Goal: Information Seeking & Learning: Learn about a topic

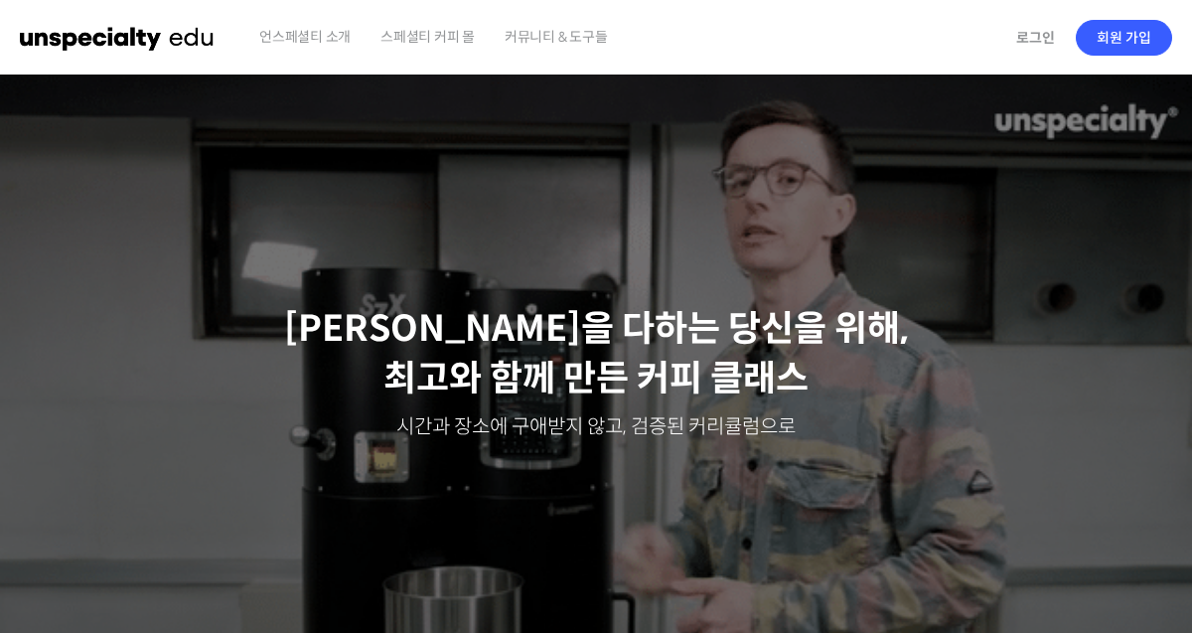
click at [1003, 40] on div "언스페셜티 소개 스페셜티 커피 몰 커뮤니티 & 도구들" at bounding box center [624, 37] width 760 height 75
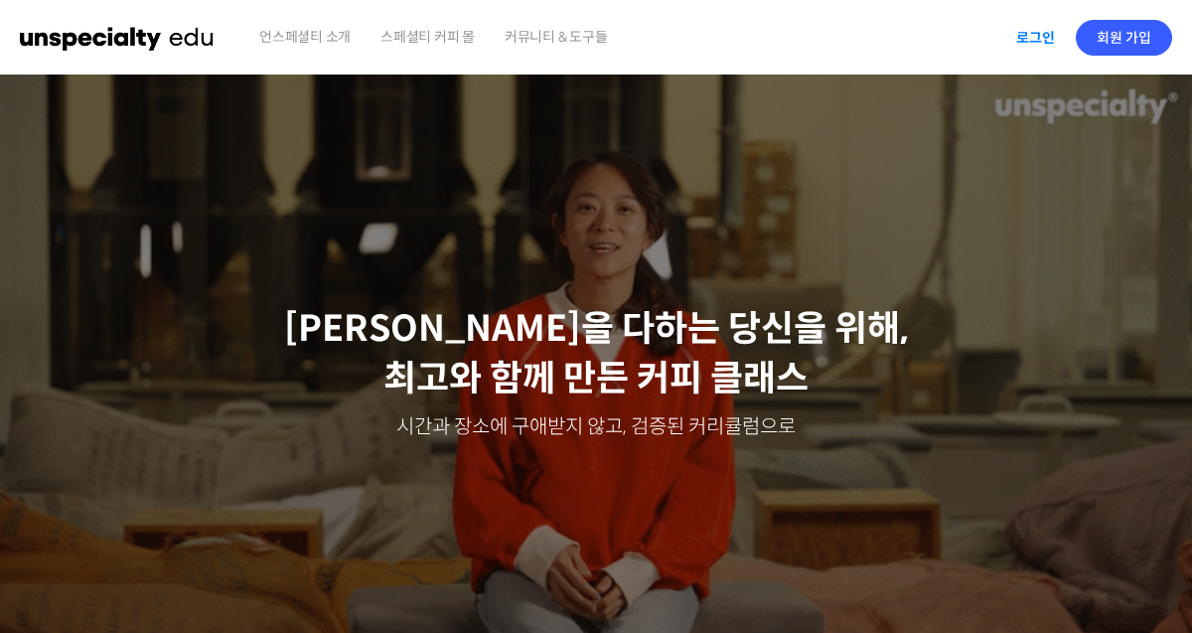
click at [1023, 37] on link "로그인" at bounding box center [1035, 38] width 63 height 46
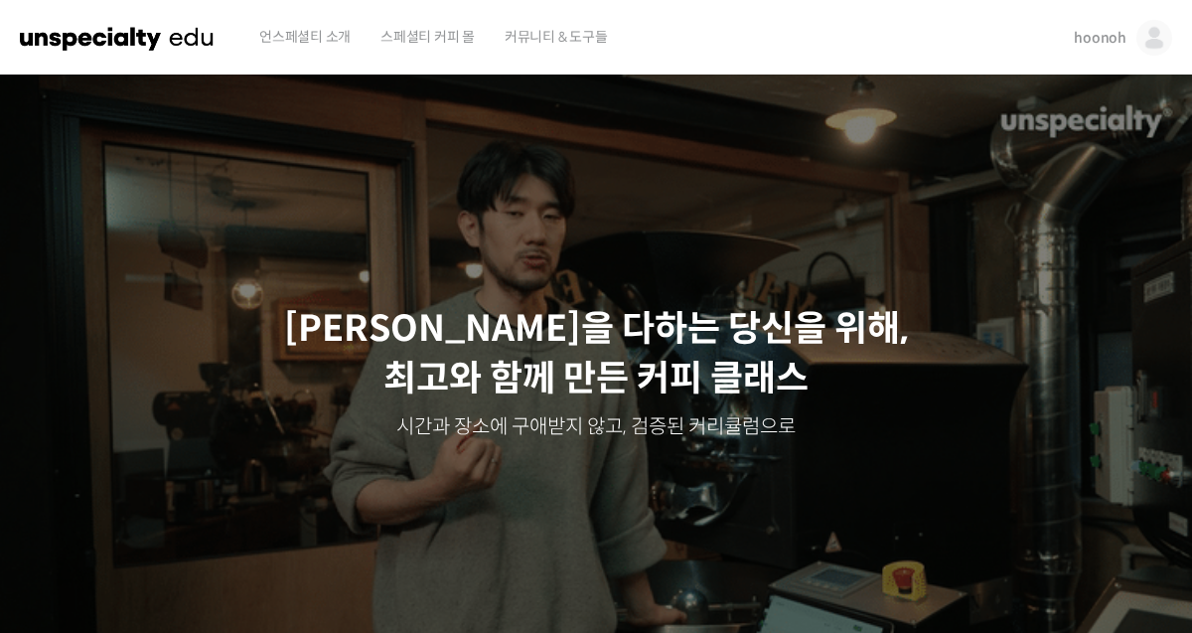
click at [591, 74] on div "Slider" at bounding box center [596, 372] width 1192 height 596
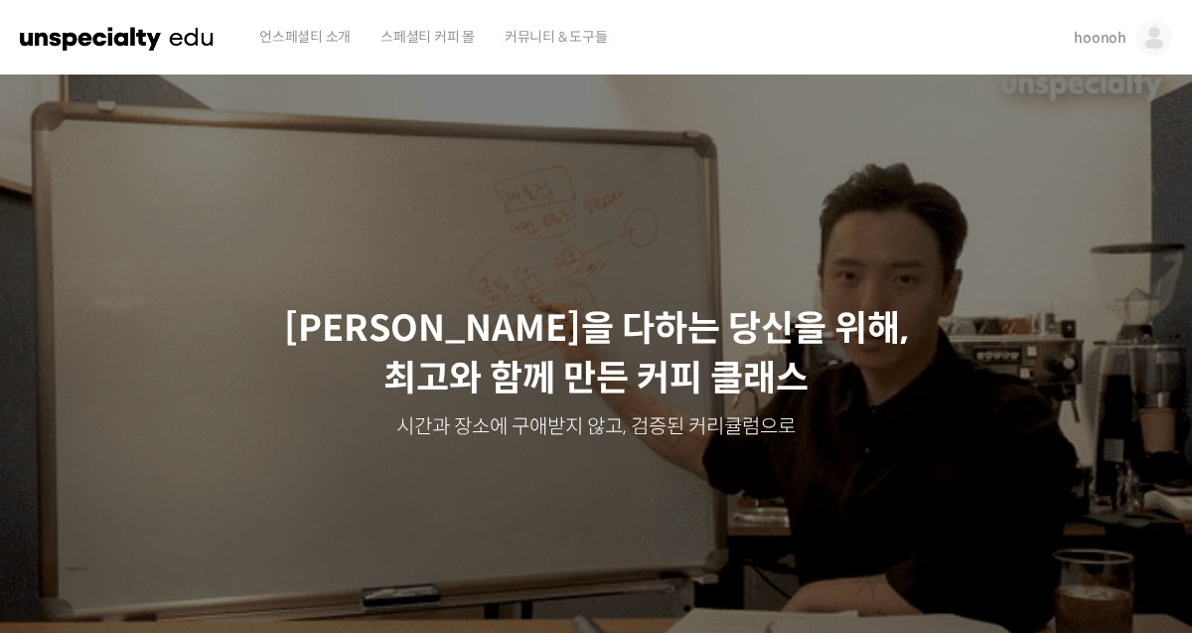
click at [1108, 37] on span "hoonoh" at bounding box center [1100, 38] width 53 height 18
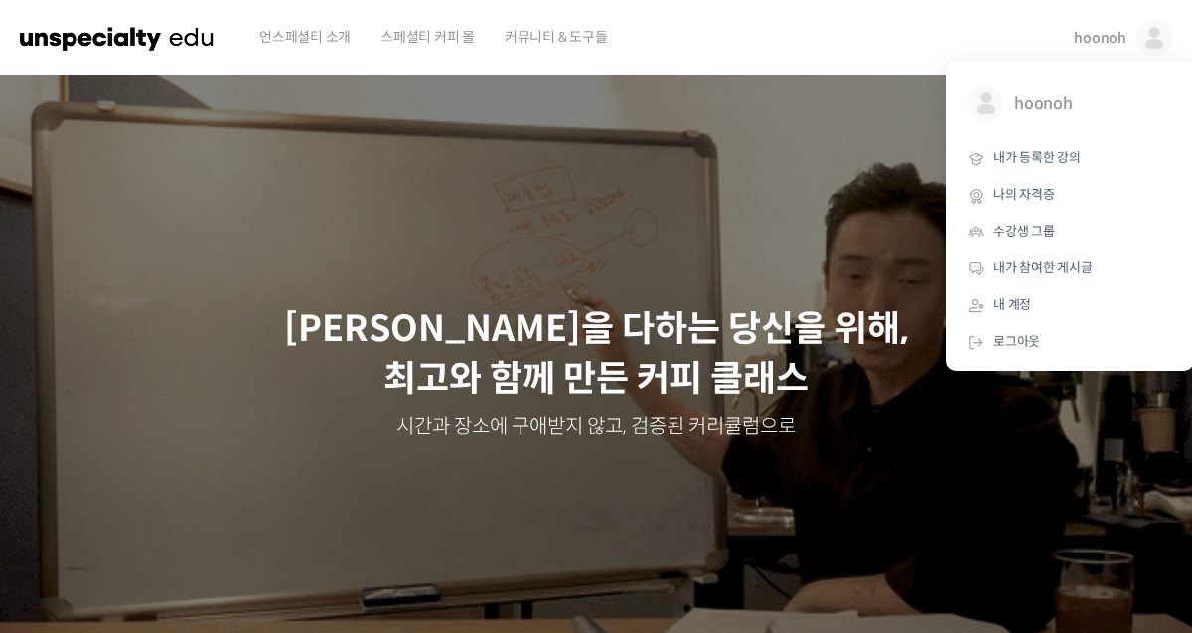
click at [1108, 37] on span "hoonoh" at bounding box center [1100, 38] width 53 height 18
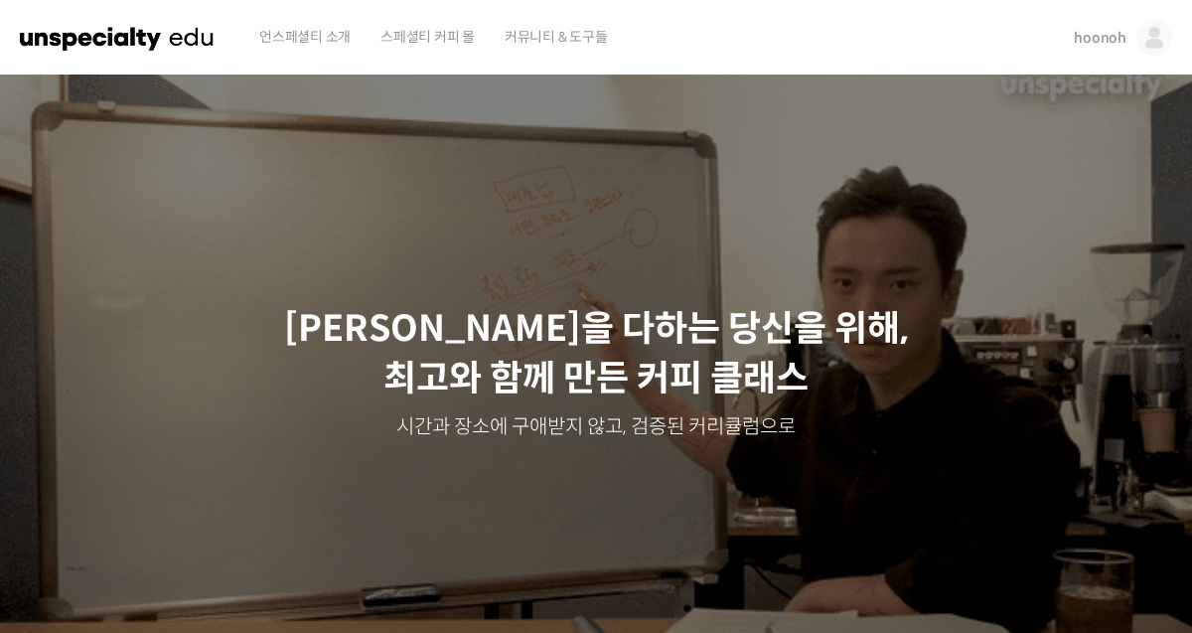
click at [1108, 37] on span "hoonoh" at bounding box center [1100, 38] width 53 height 18
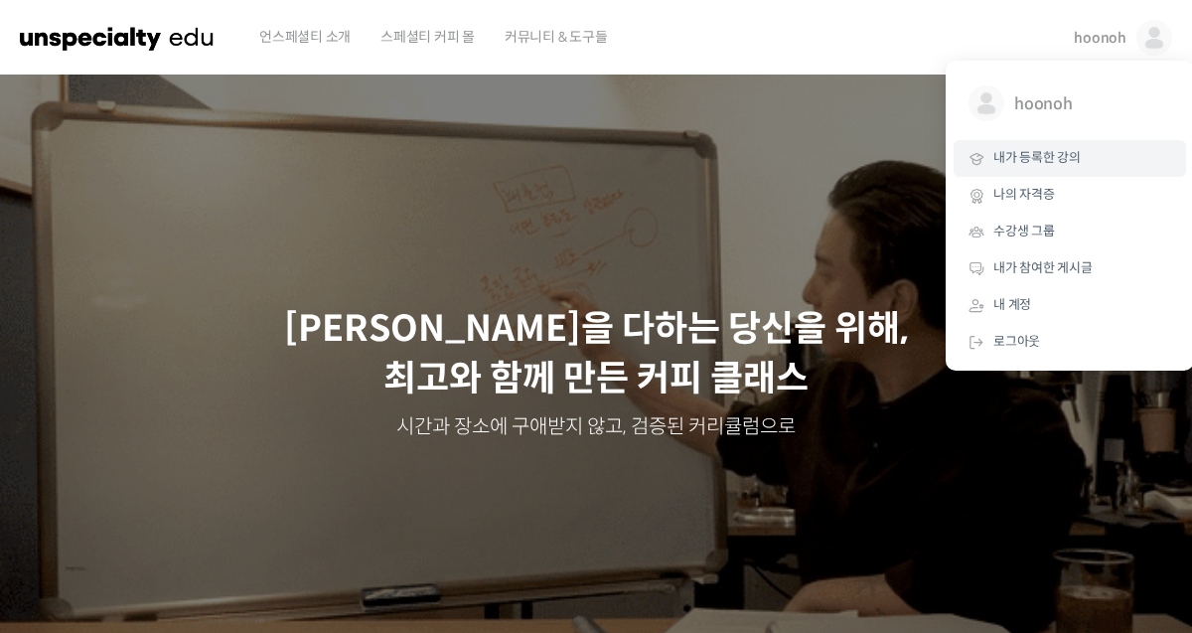
click at [1062, 163] on span "내가 등록한 강의" at bounding box center [1036, 157] width 87 height 17
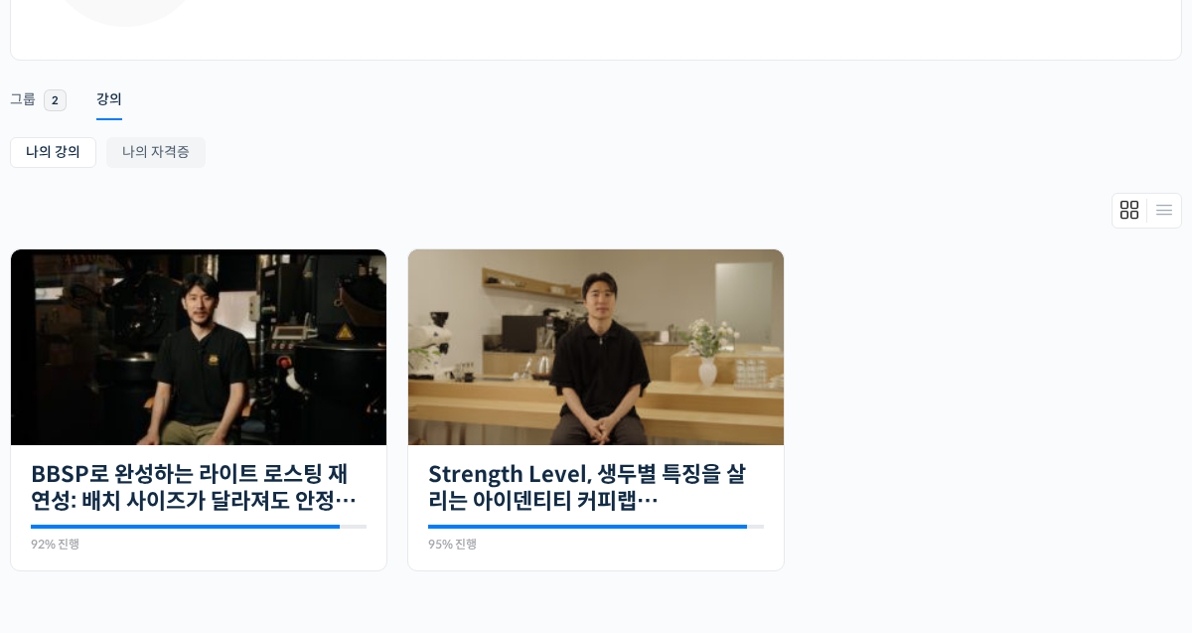
scroll to position [261, 0]
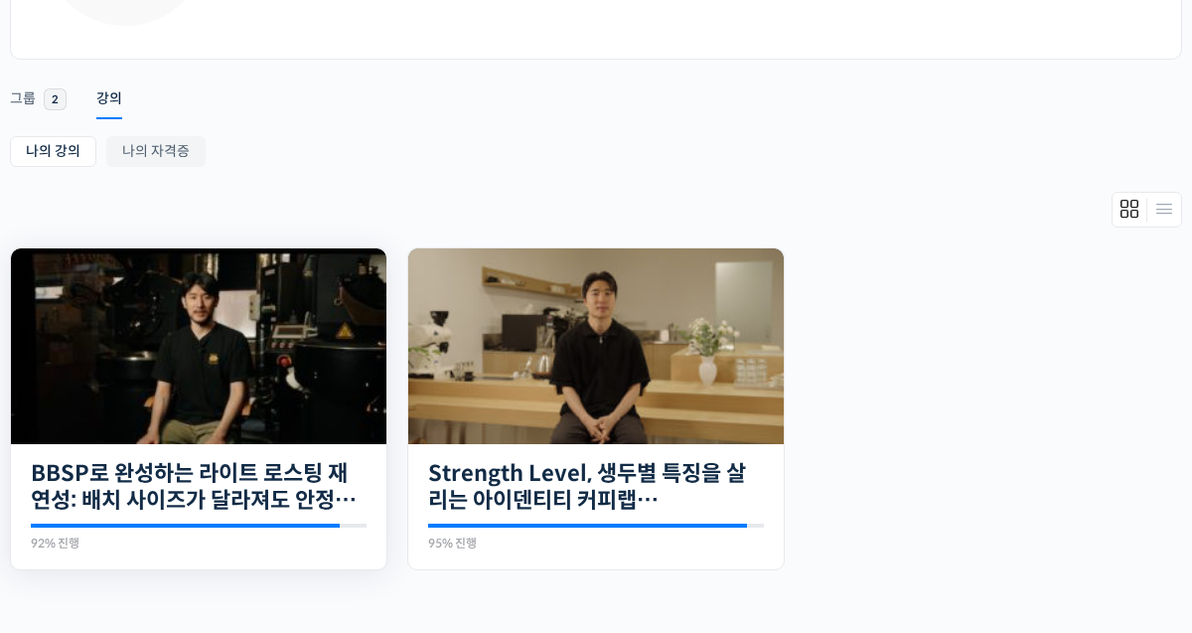
click at [212, 378] on img at bounding box center [198, 346] width 375 height 196
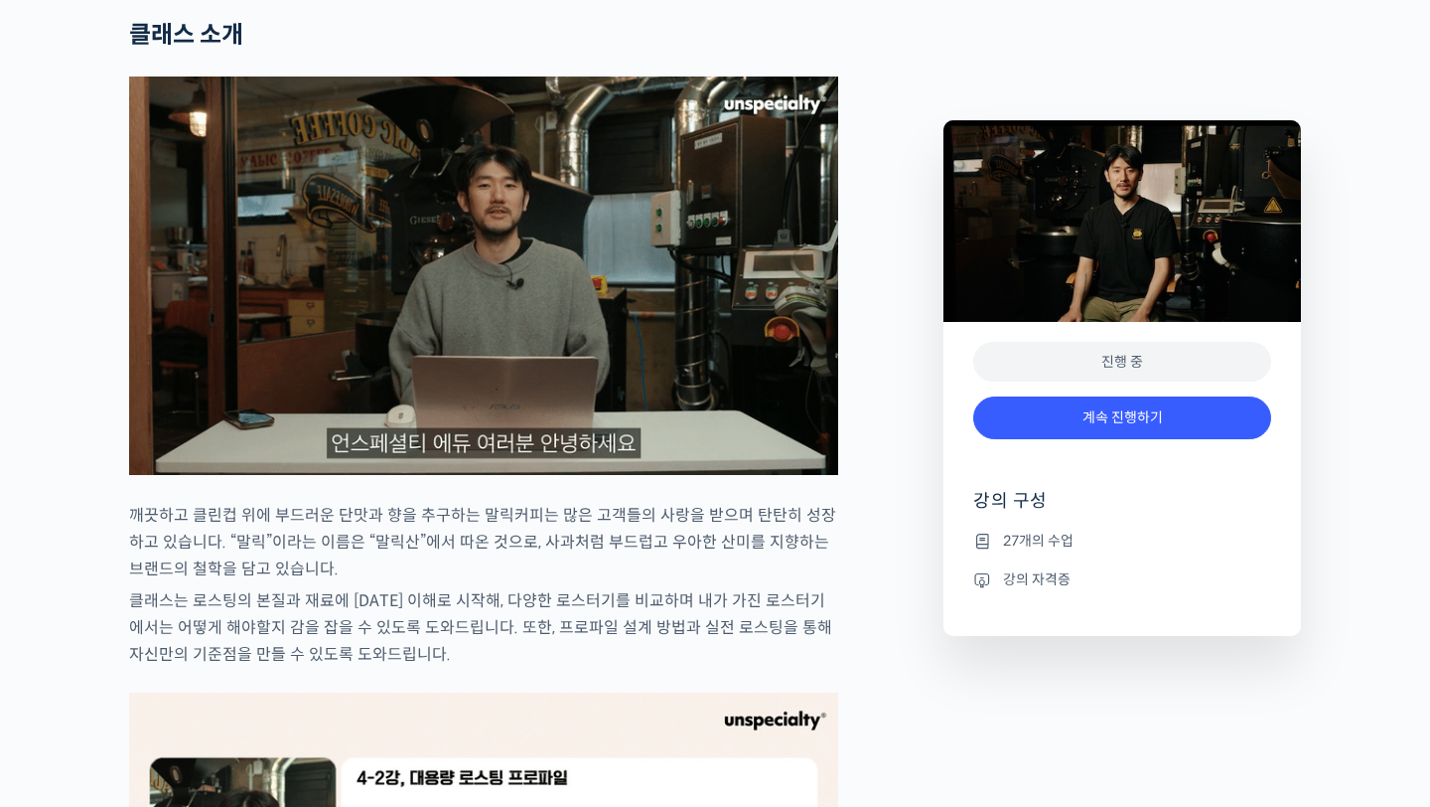
scroll to position [1517, 0]
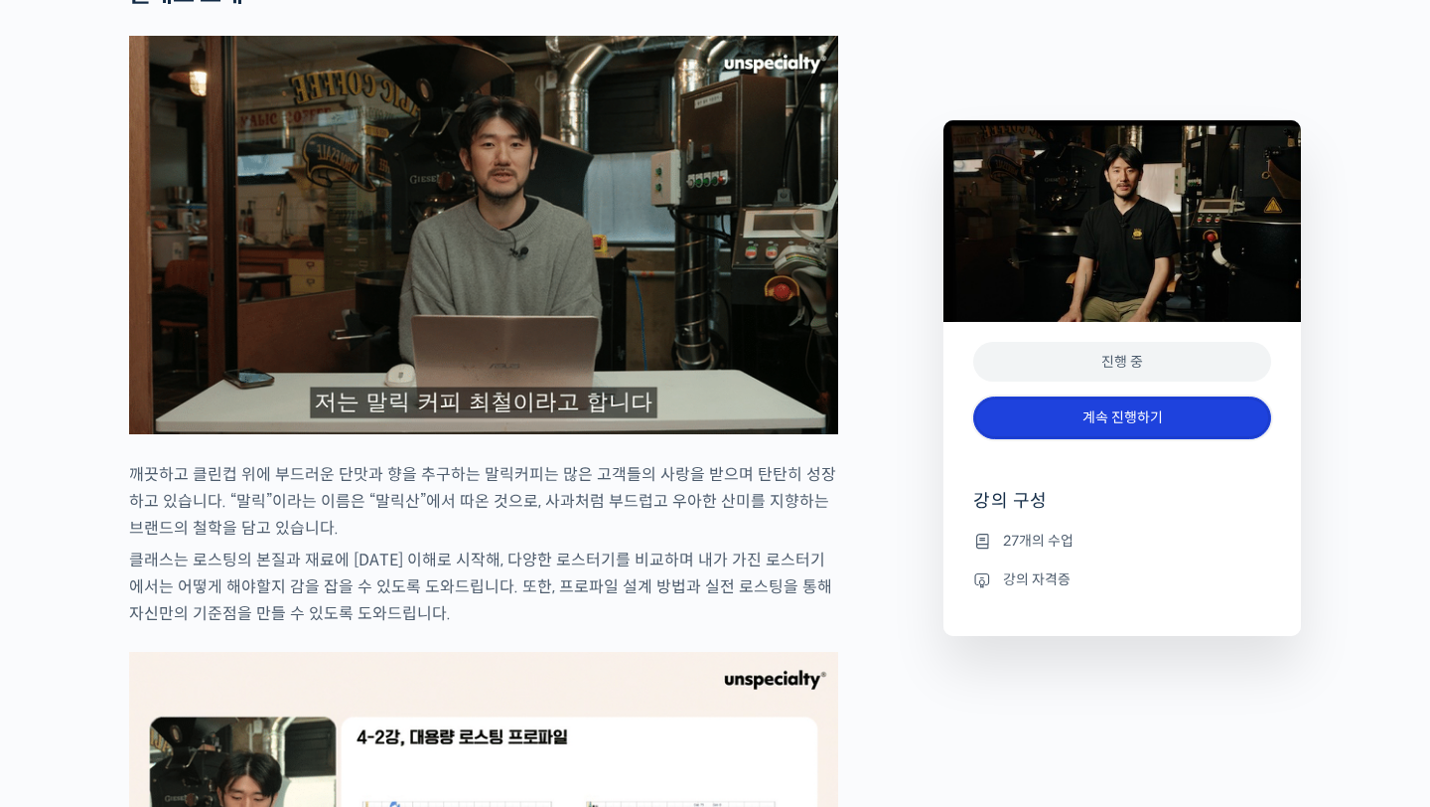
click at [1181, 436] on link "계속 진행하기" at bounding box center [1122, 417] width 298 height 43
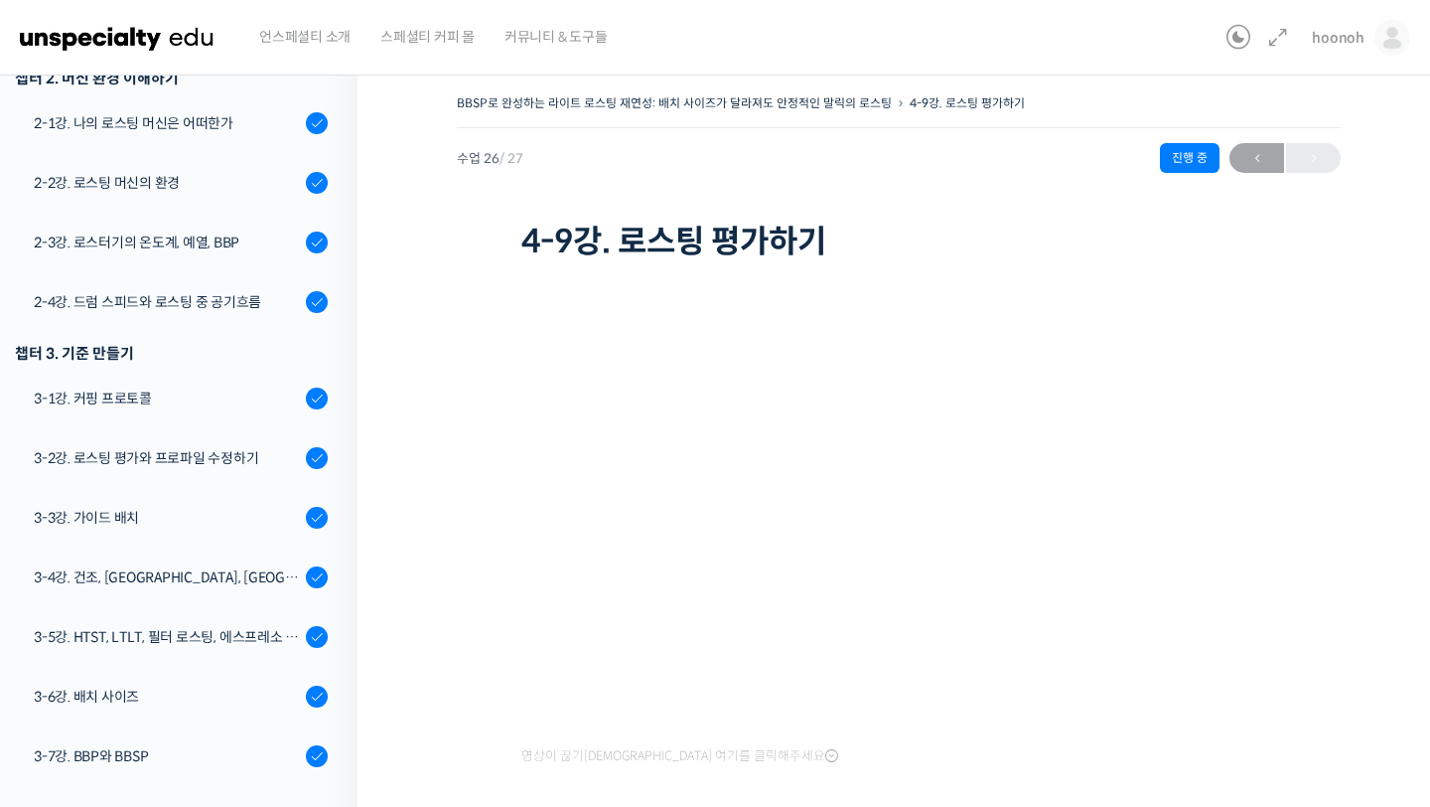
scroll to position [640, 0]
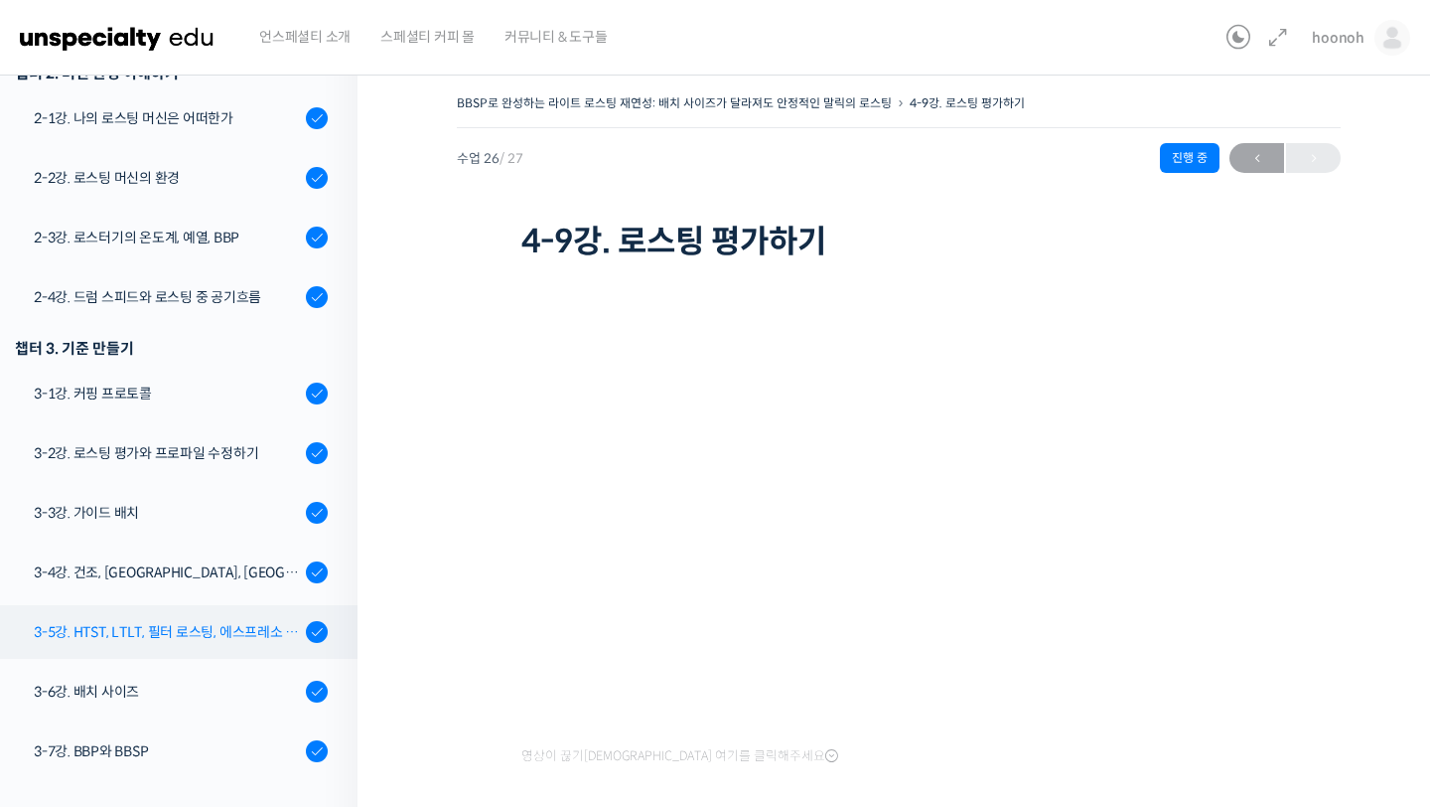
click at [191, 642] on link "3-5강. HTST, LTLT, 필터 로스팅, 에스프레소 로스팅" at bounding box center [174, 632] width 368 height 54
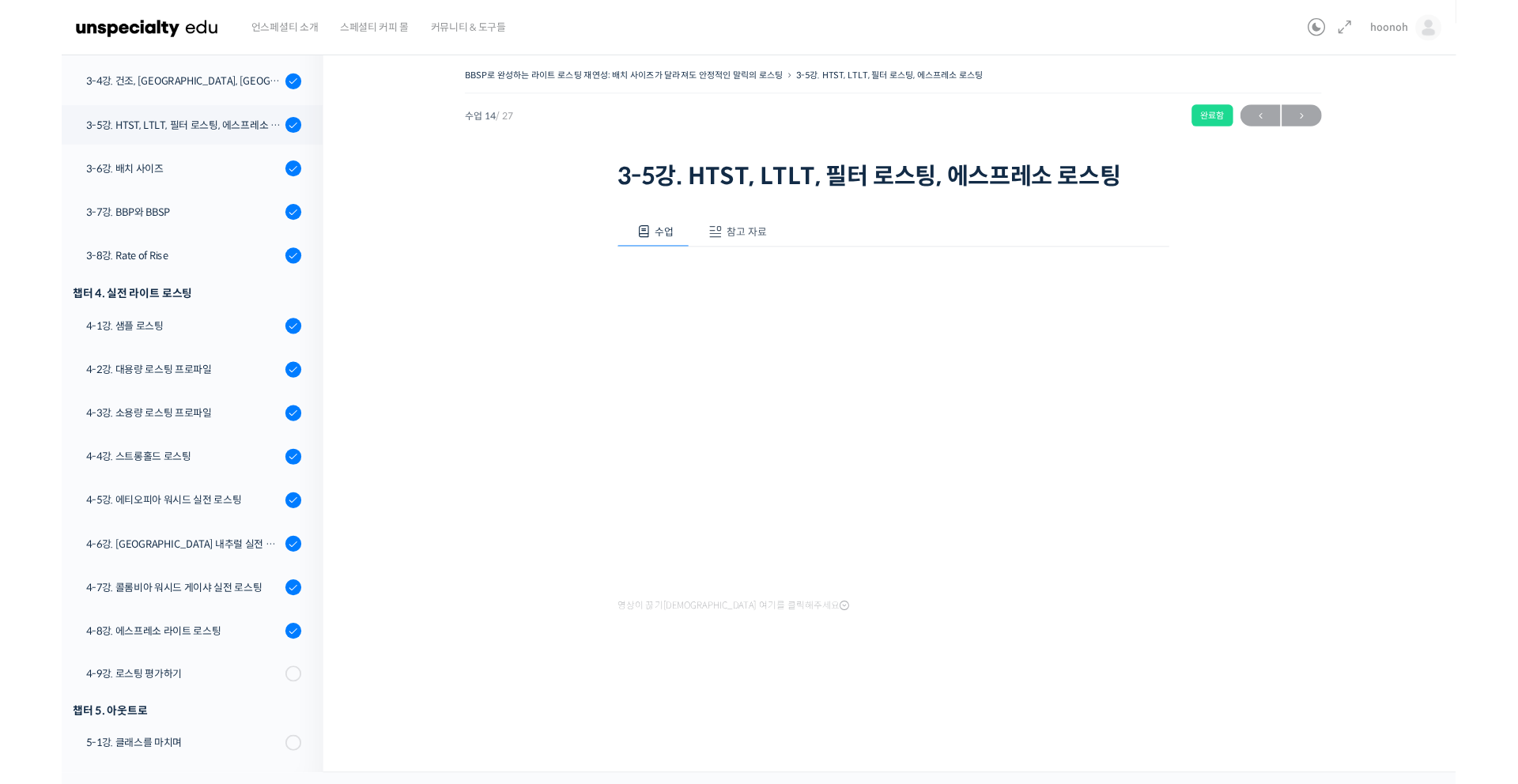
scroll to position [877, 0]
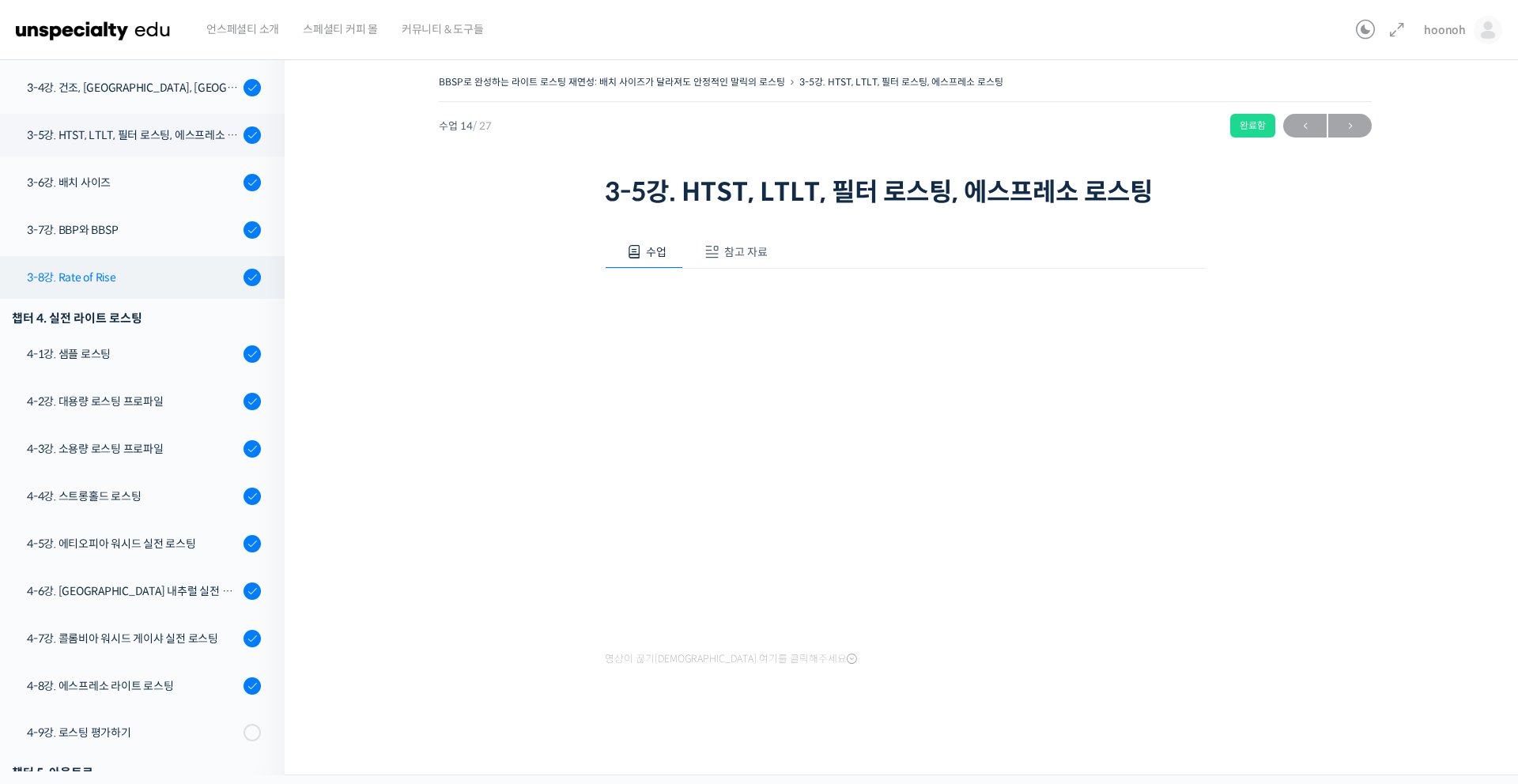
click at [188, 276] on div "3-8강. Rate of Rise" at bounding box center [133, 278] width 212 height 18
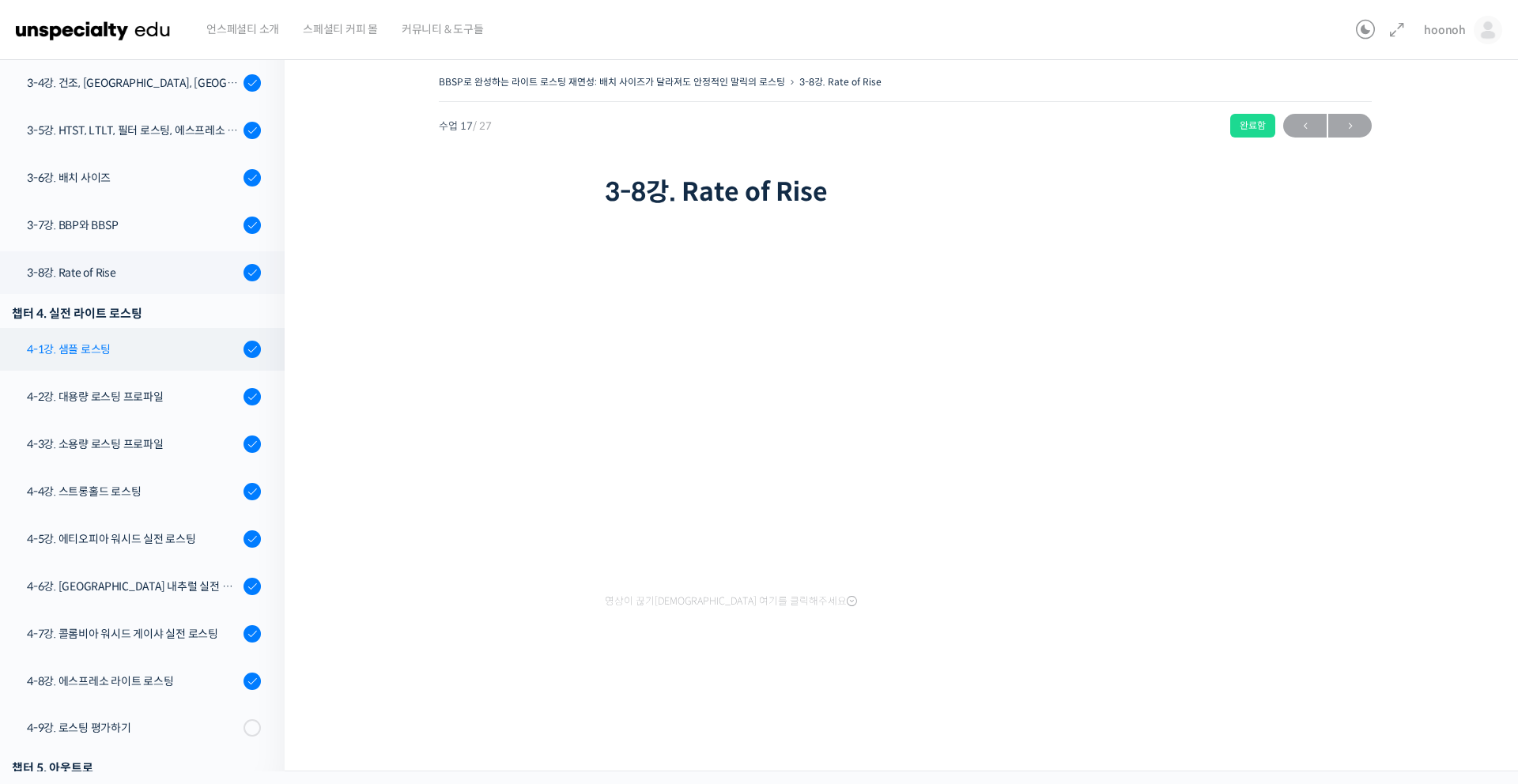
scroll to position [947, 0]
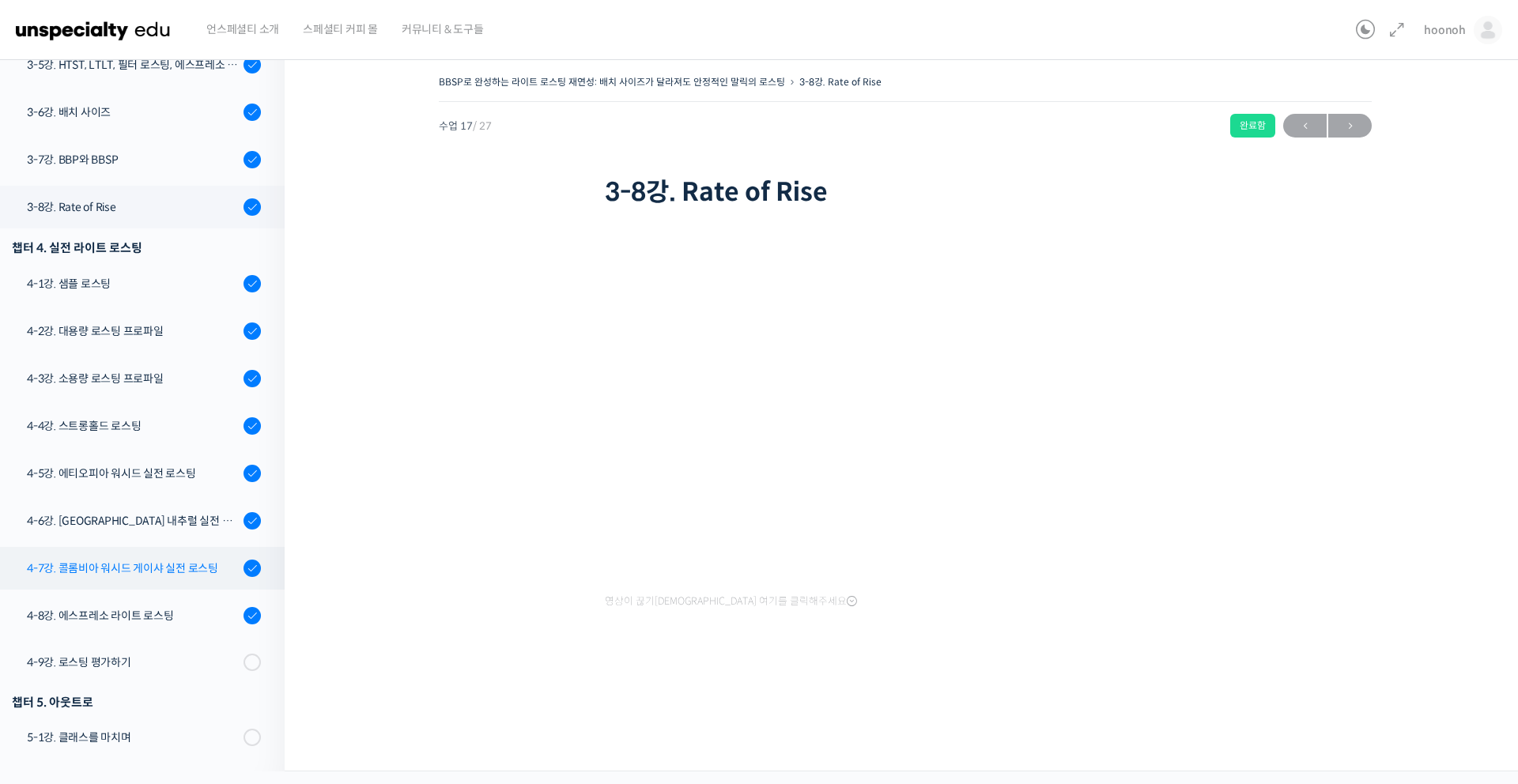
click at [154, 578] on link "4-7강. 콜롬비아 워시드 게이샤 실전 로스팅" at bounding box center [139, 568] width 293 height 43
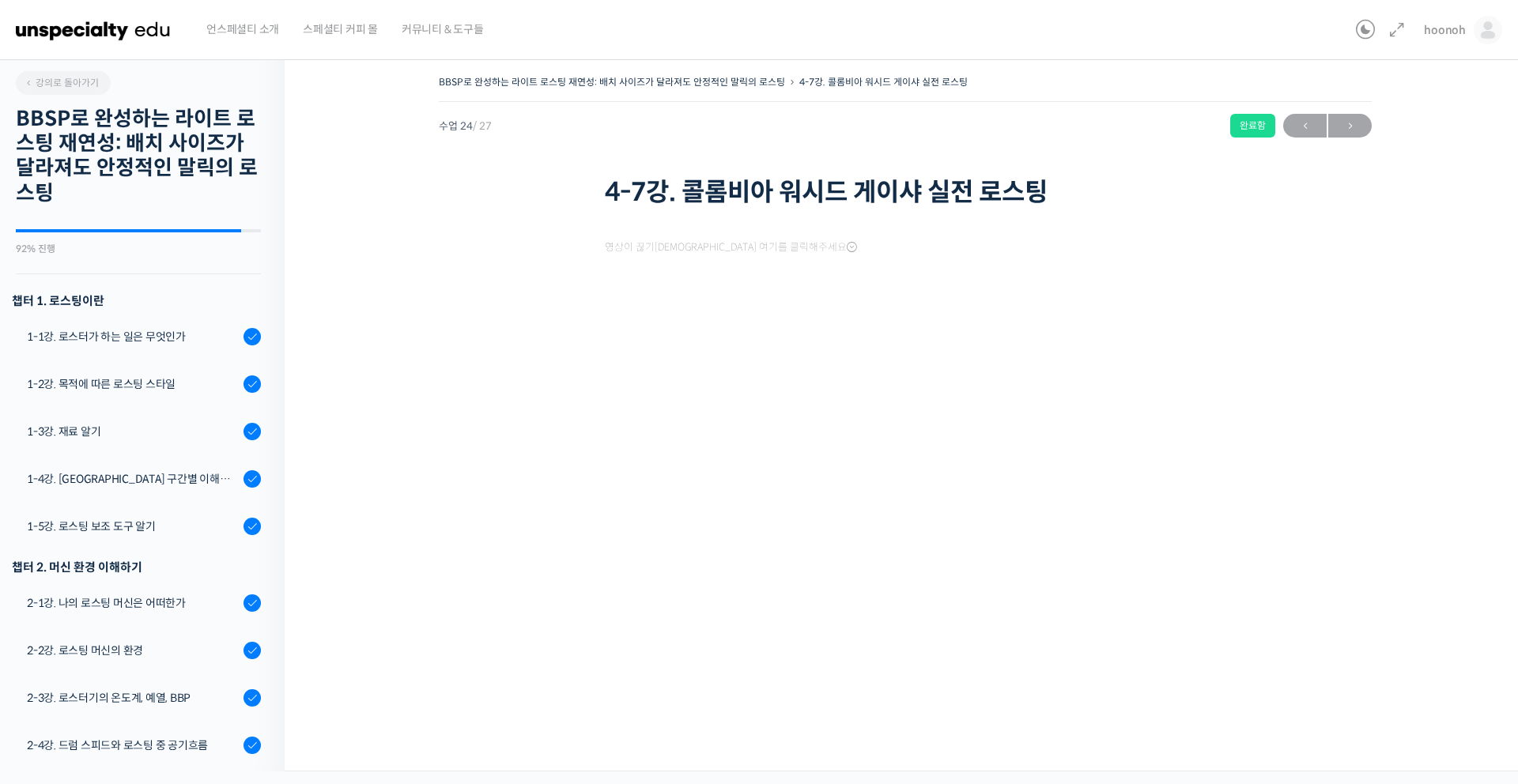
scroll to position [947, 0]
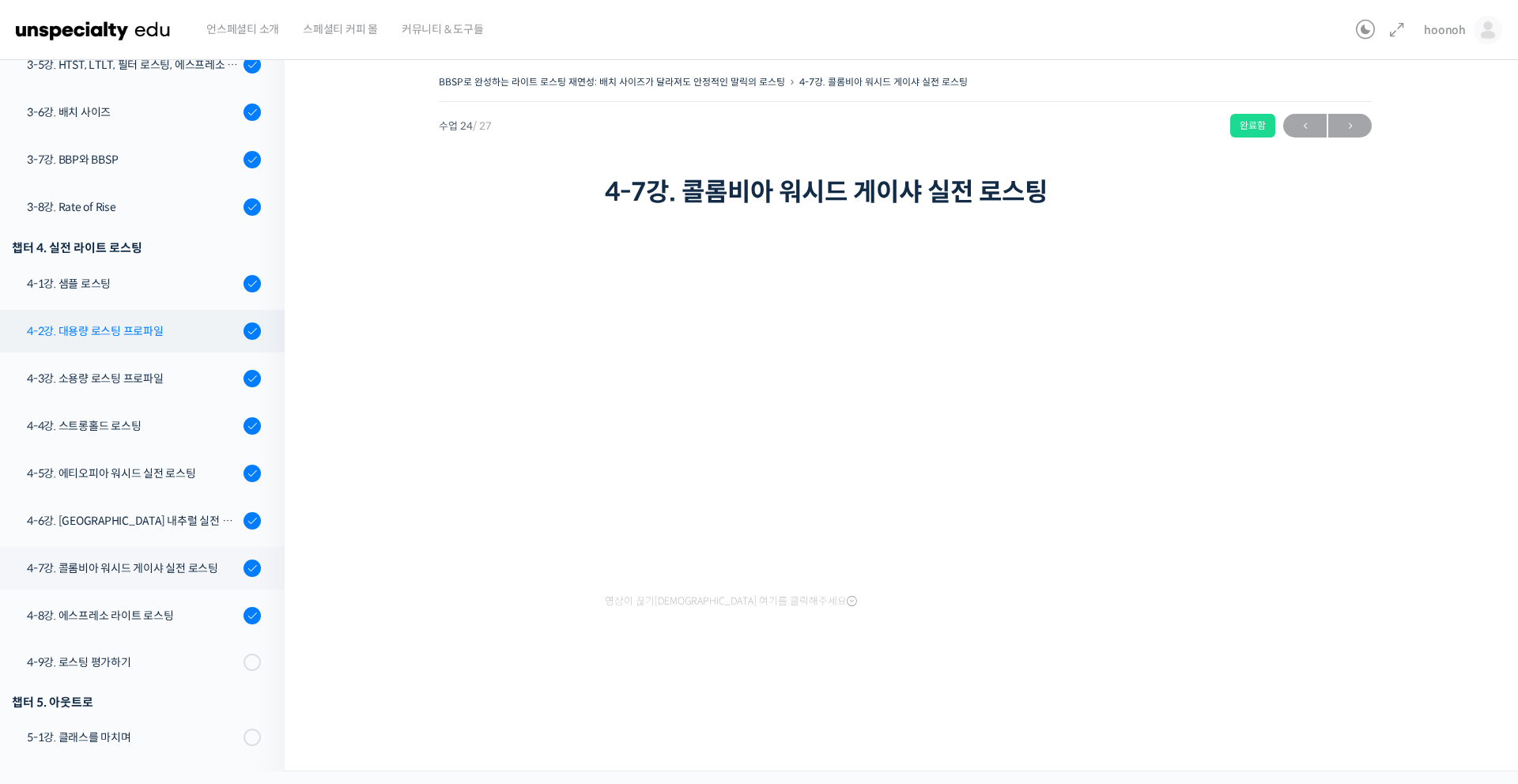
click at [139, 342] on link "4-2강. 대용량 로스팅 프로파일" at bounding box center [139, 331] width 293 height 43
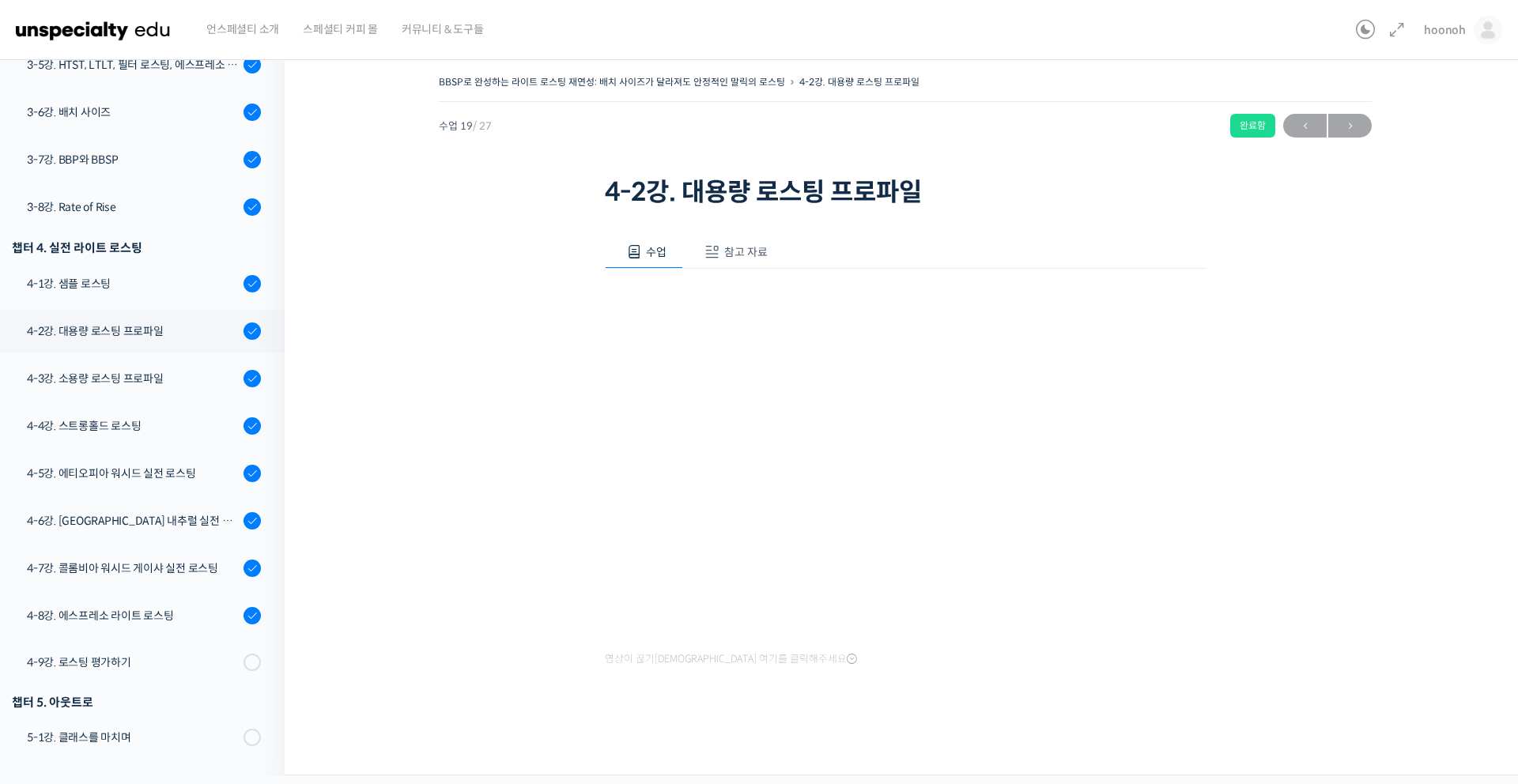
scroll to position [878, 0]
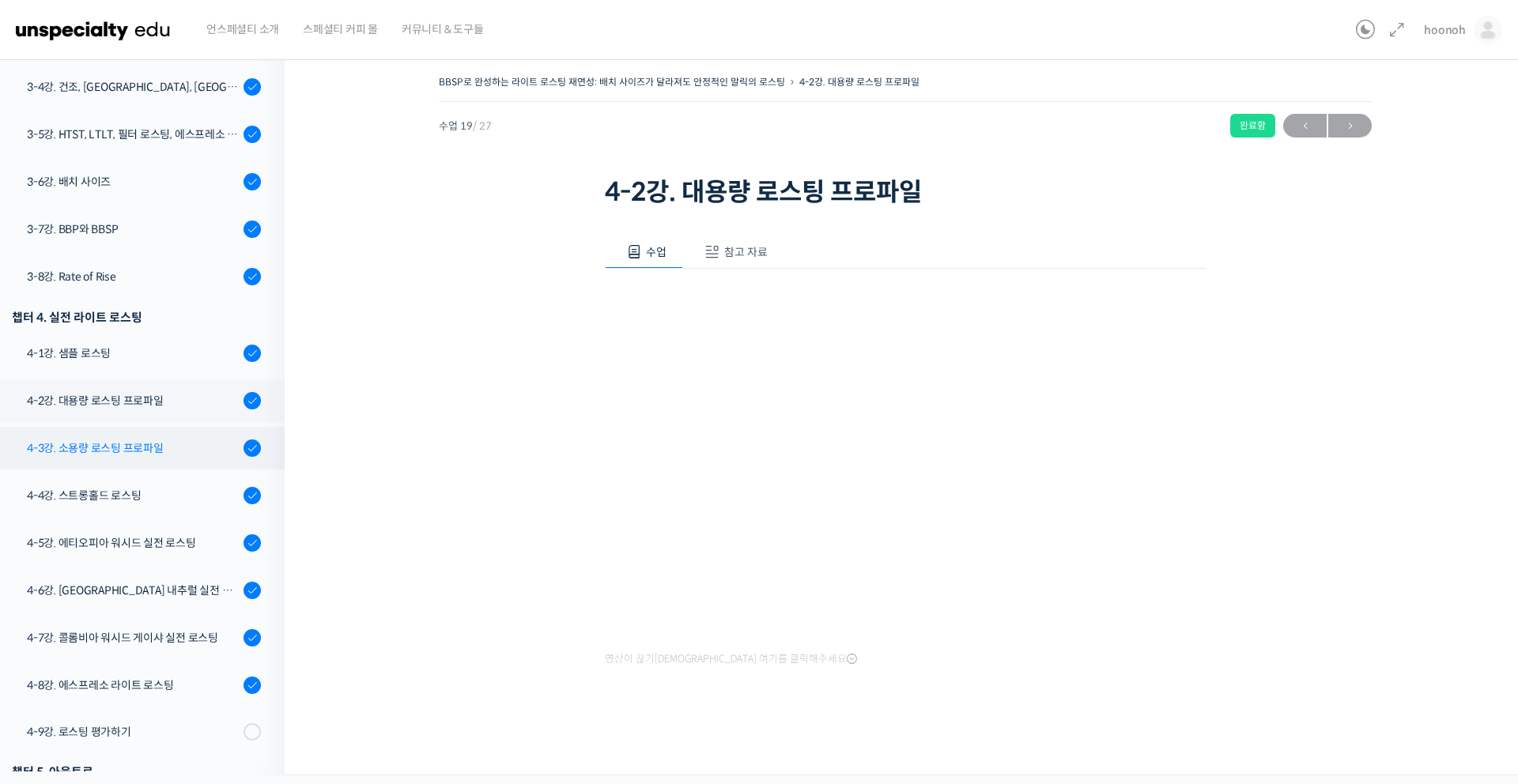
click at [203, 440] on div "4-3강. 소용량 로스팅 프로파일" at bounding box center [133, 448] width 212 height 18
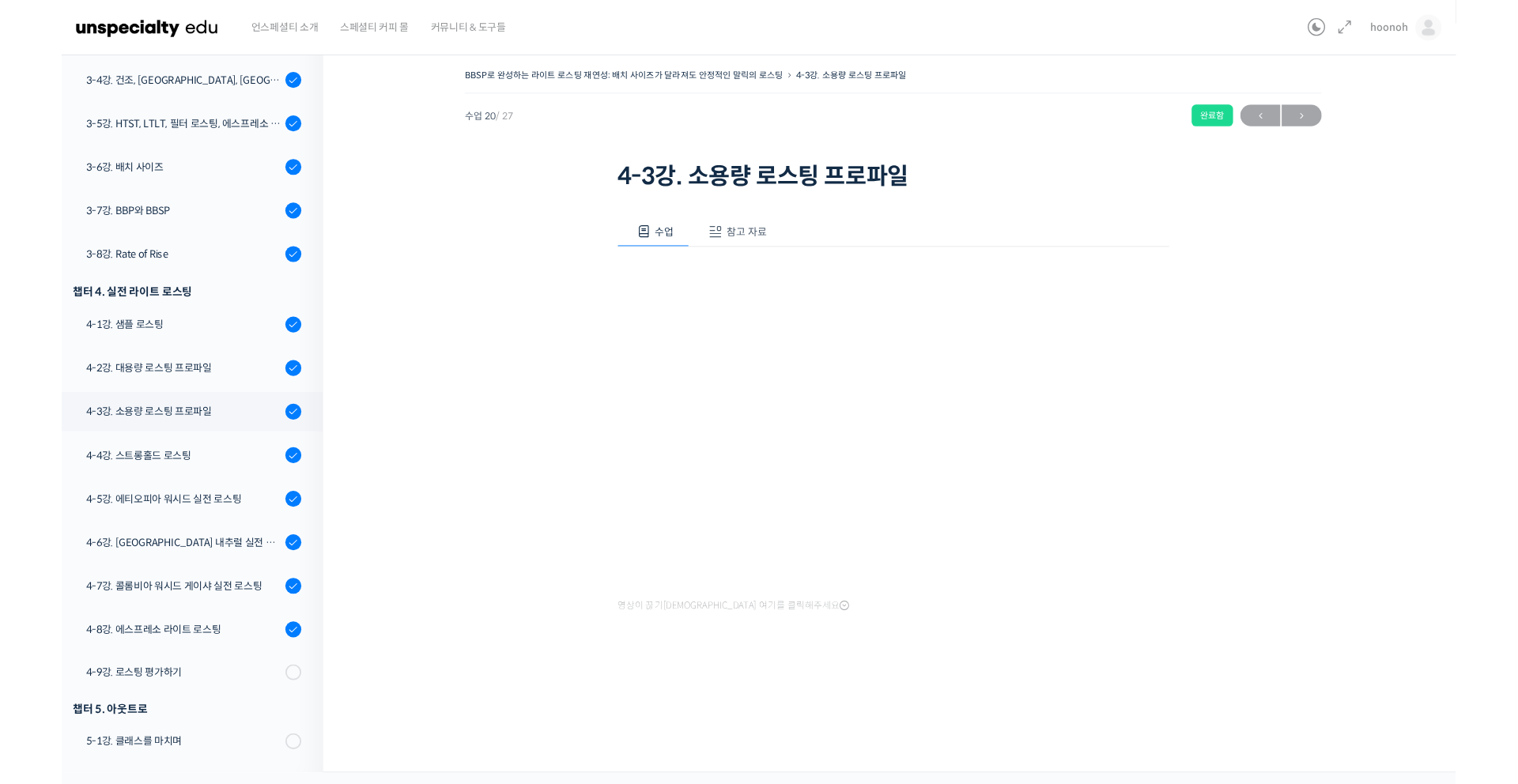
scroll to position [878, 0]
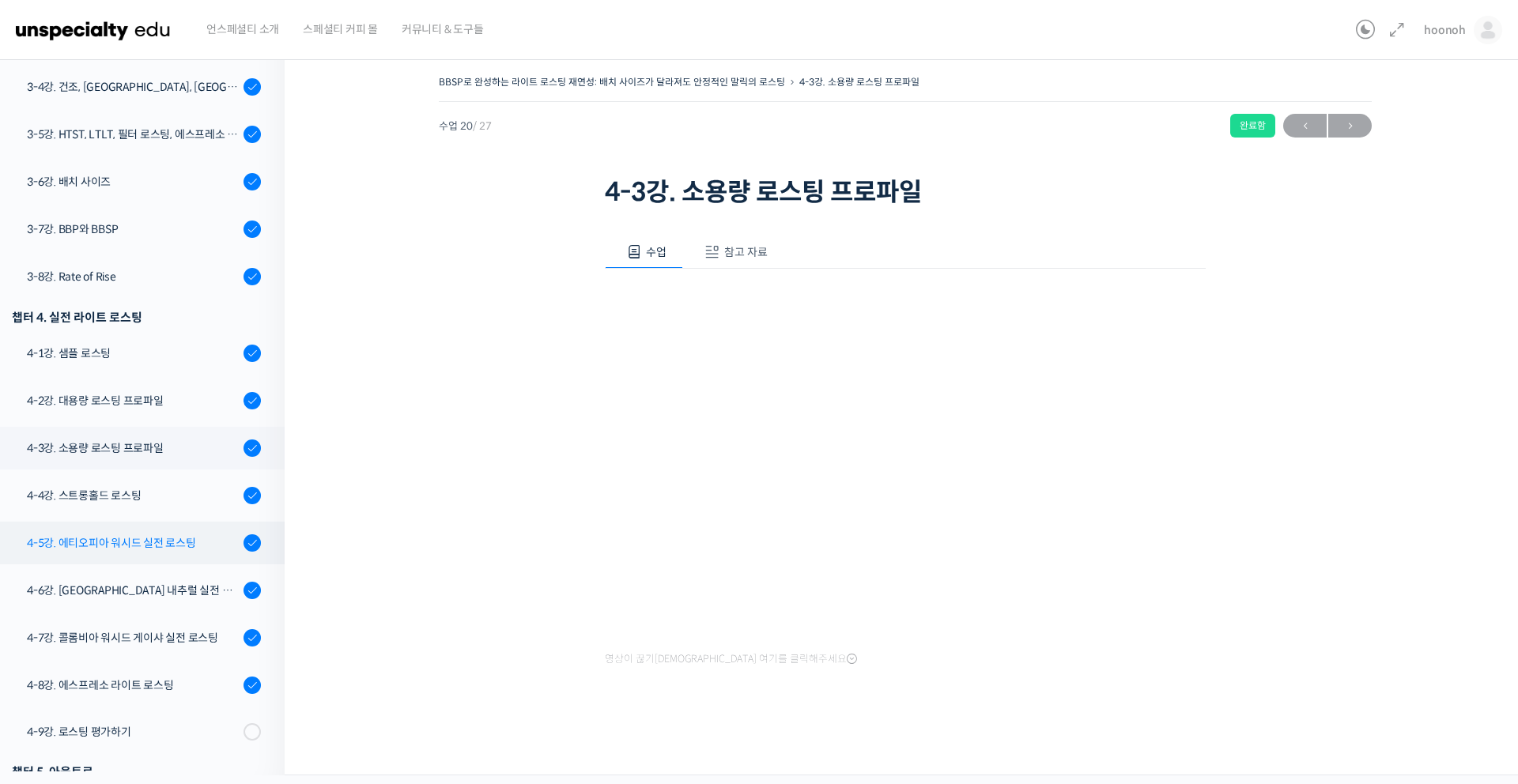
click at [155, 540] on div "4-5강. 에티오피아 워시드 실전 로스팅" at bounding box center [133, 543] width 212 height 18
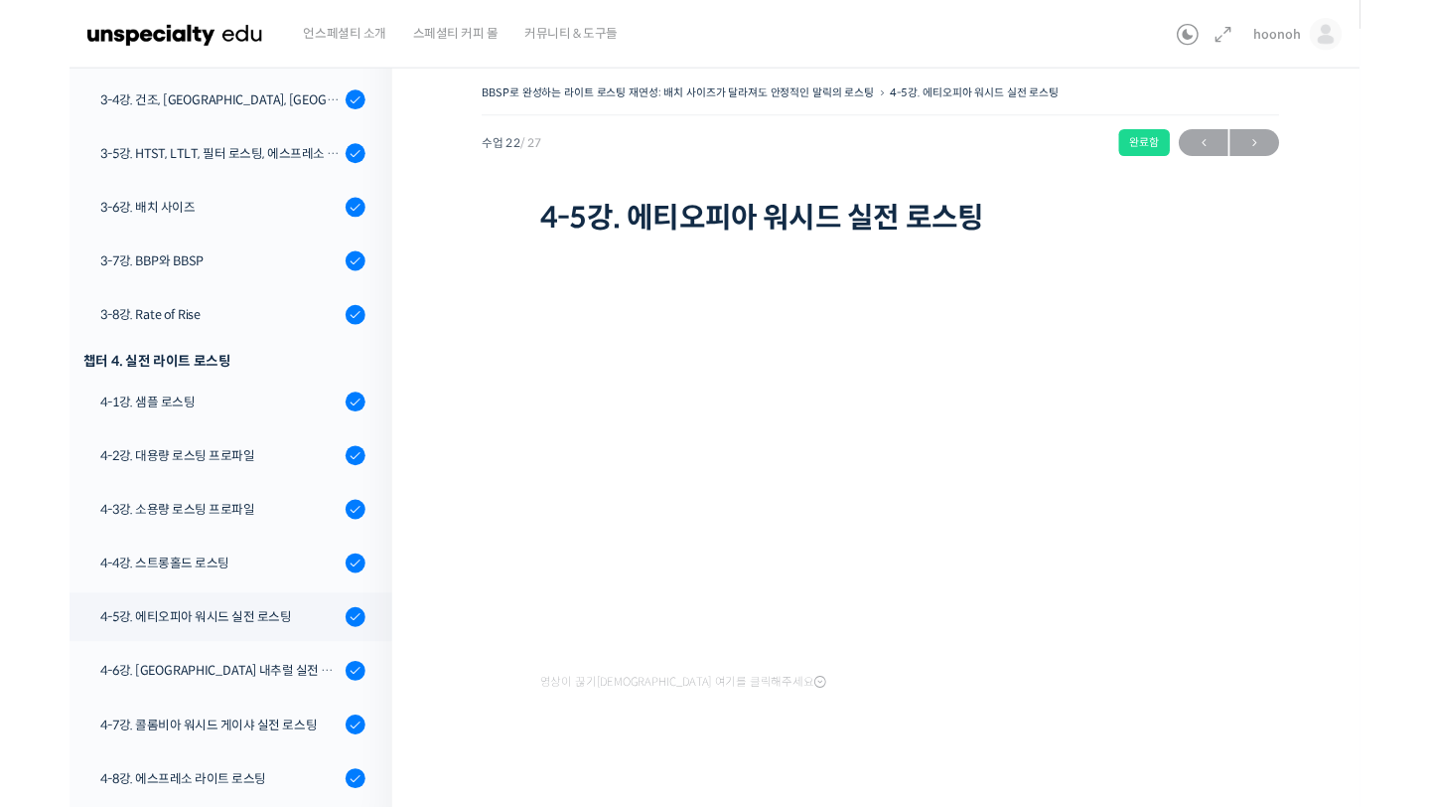
scroll to position [1102, 0]
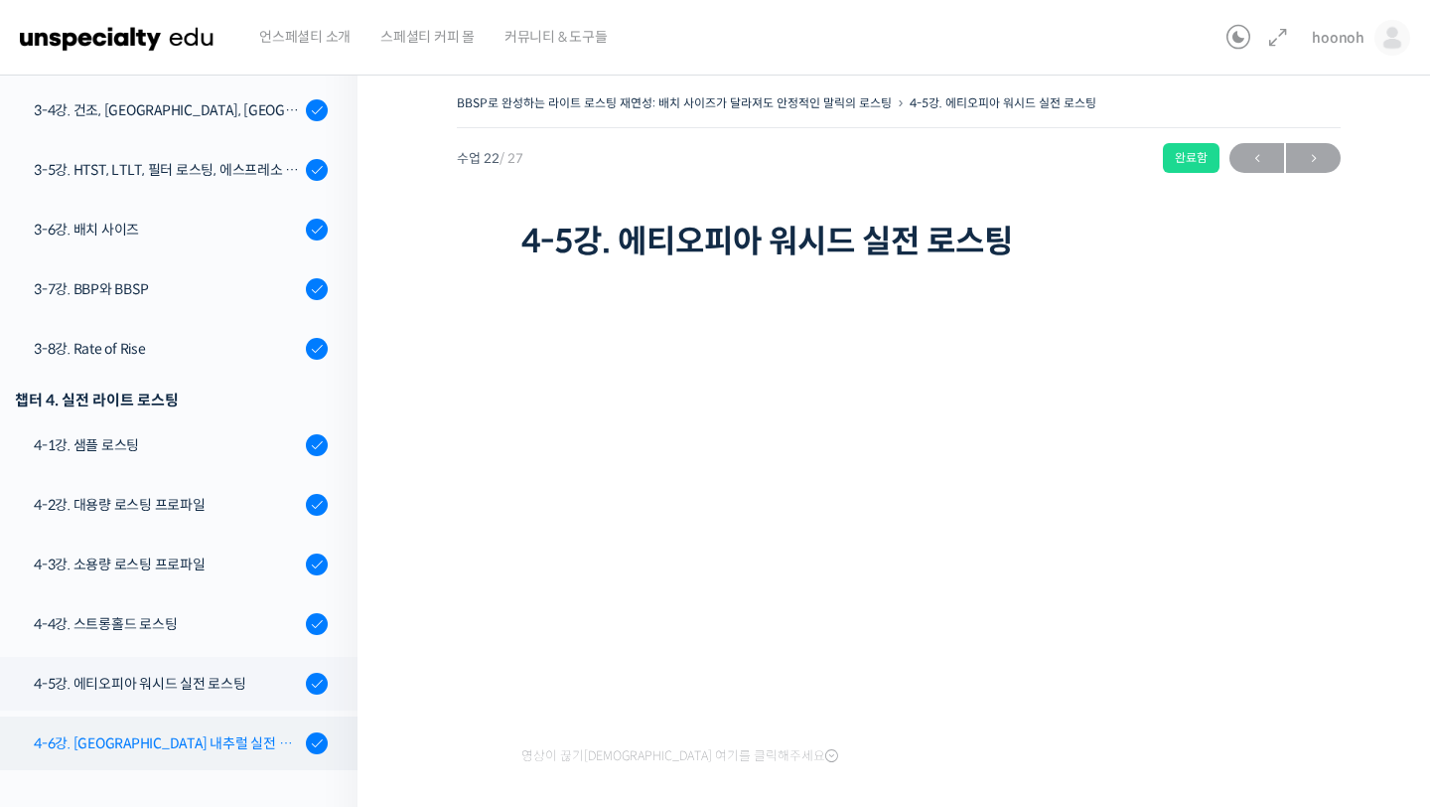
click at [242, 748] on div "4-6강. [GEOGRAPHIC_DATA] 내추럴 실전 로스팅" at bounding box center [167, 743] width 266 height 22
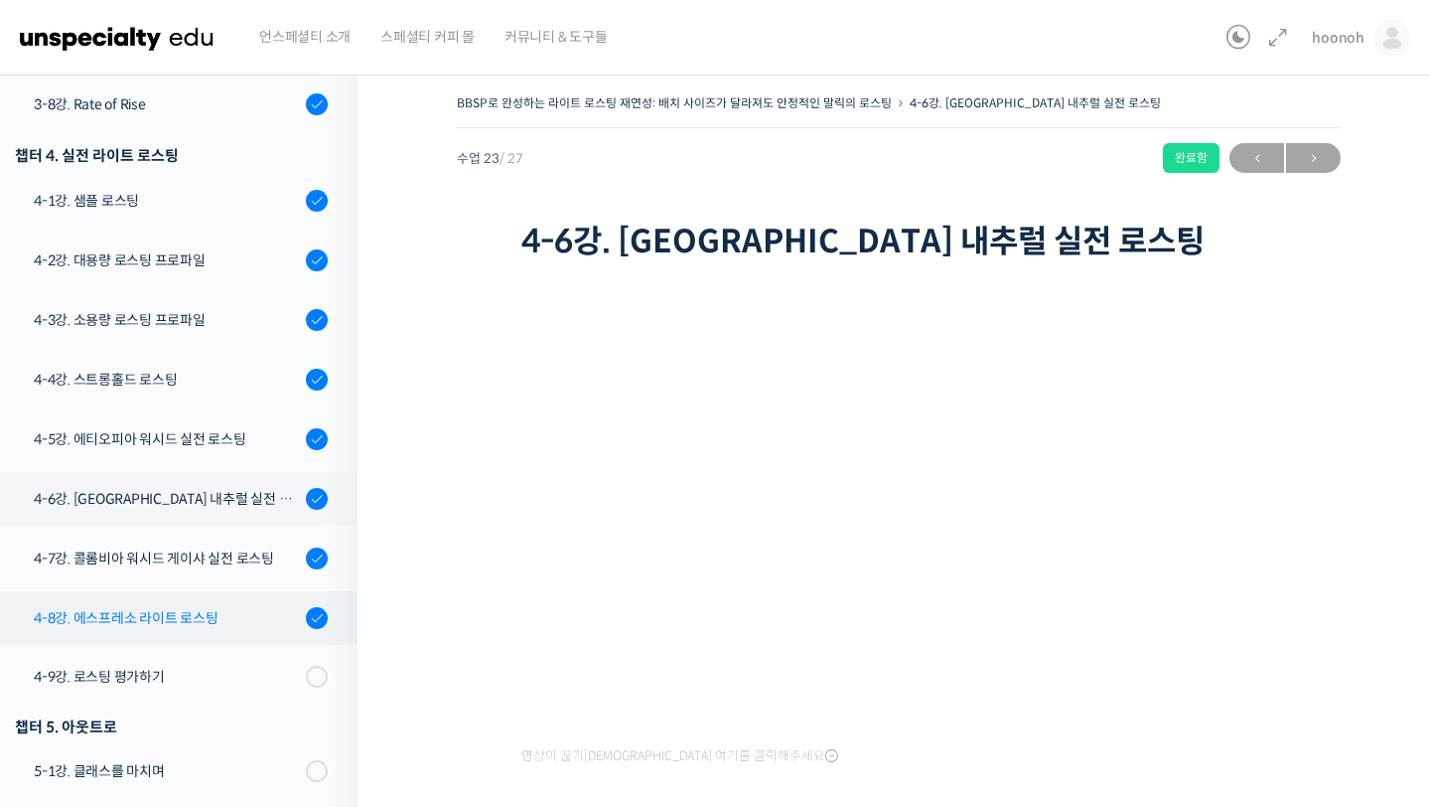
scroll to position [1357, 0]
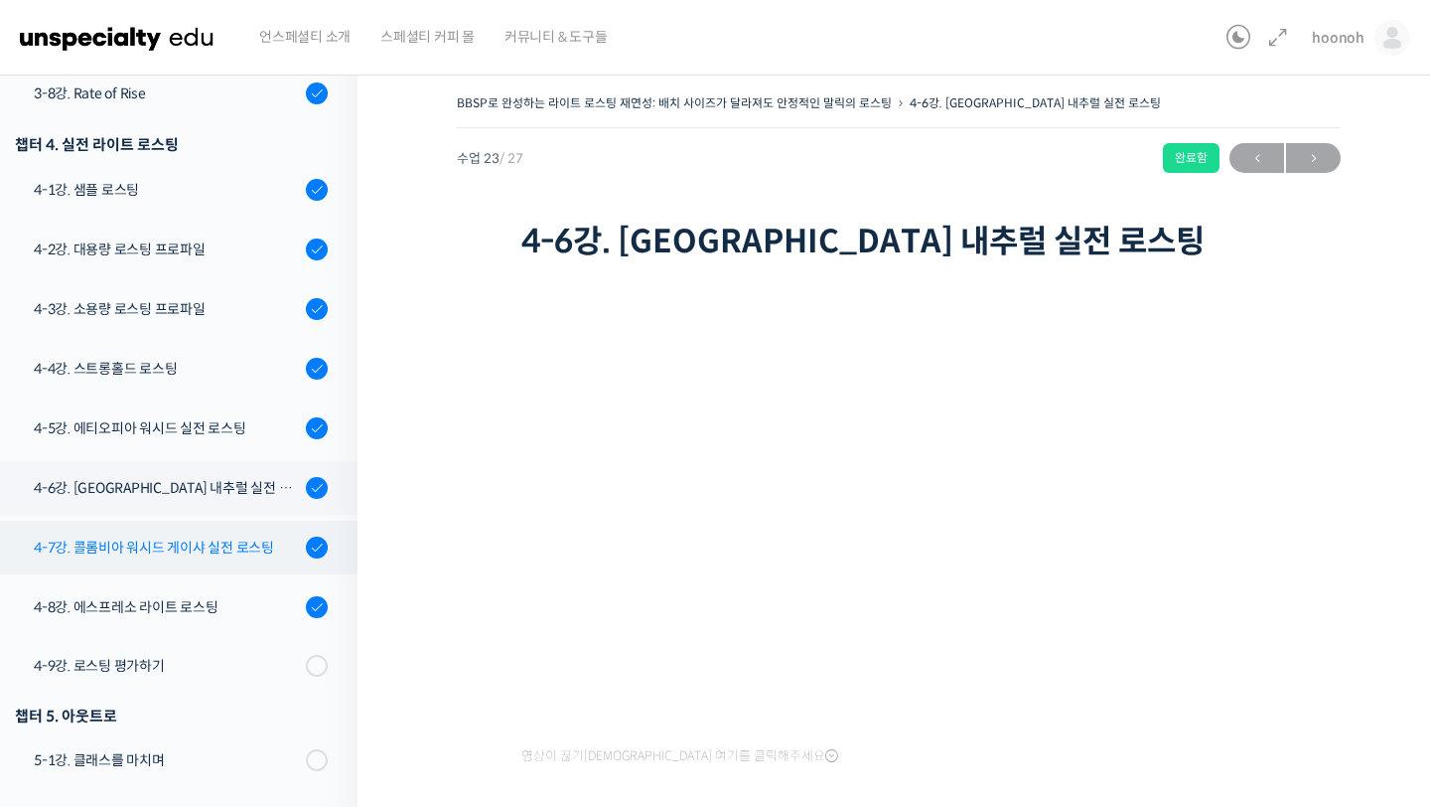
click at [208, 559] on link "4-7강. 콜롬비아 워시드 게이샤 실전 로스팅" at bounding box center [174, 547] width 368 height 54
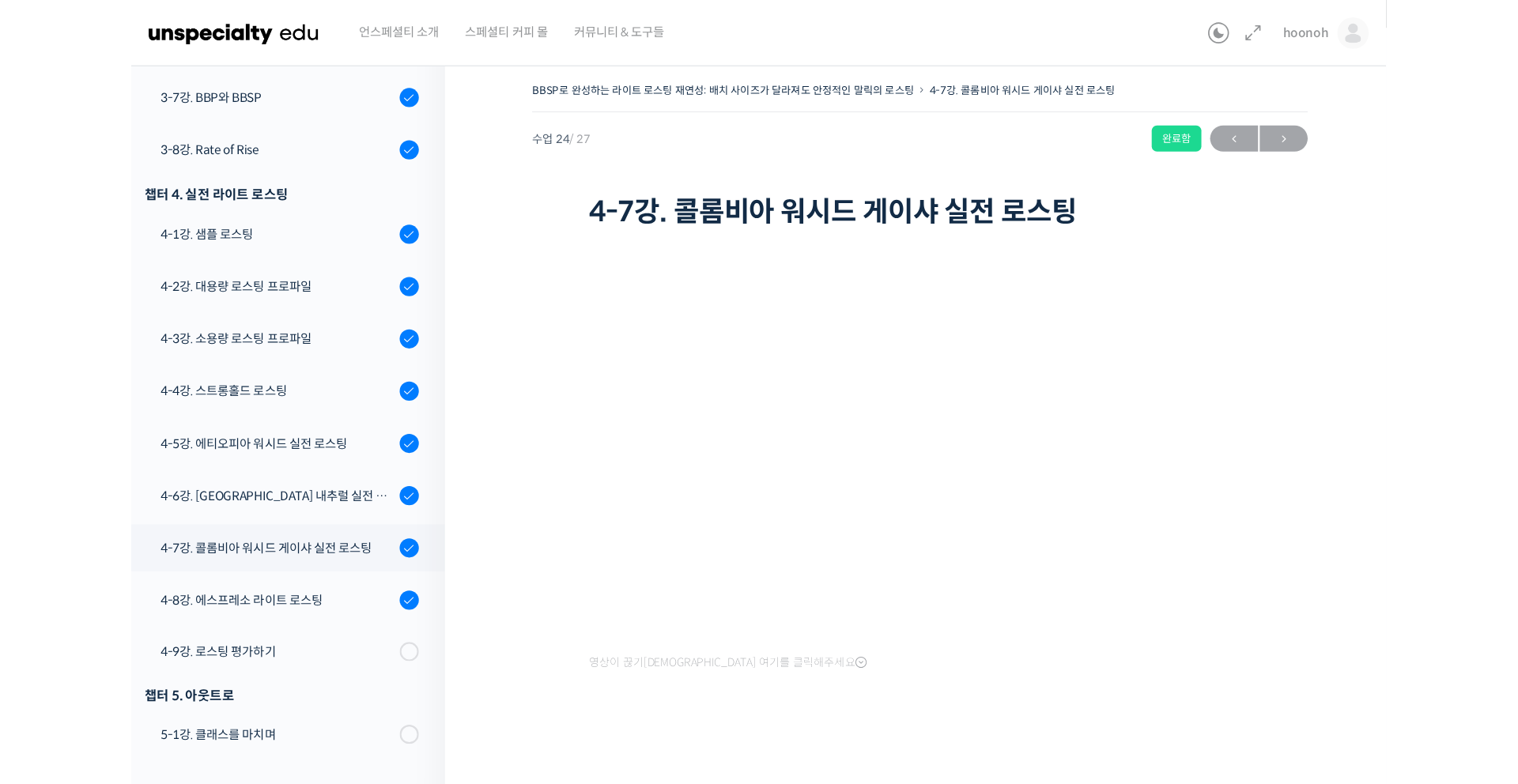
scroll to position [877, 0]
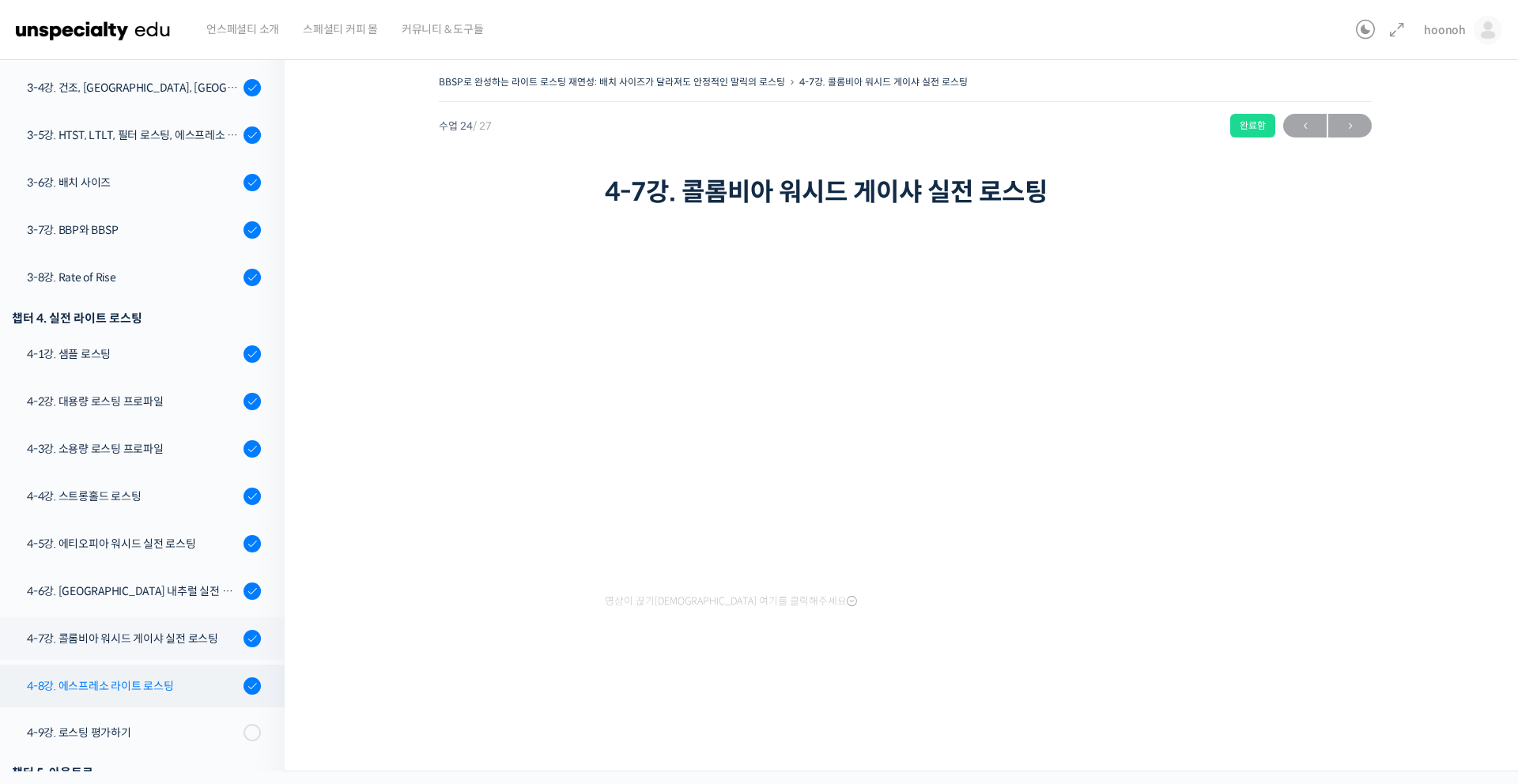
click at [195, 642] on div "4-8강. 에스프레소 라이트 로스팅" at bounding box center [133, 686] width 212 height 18
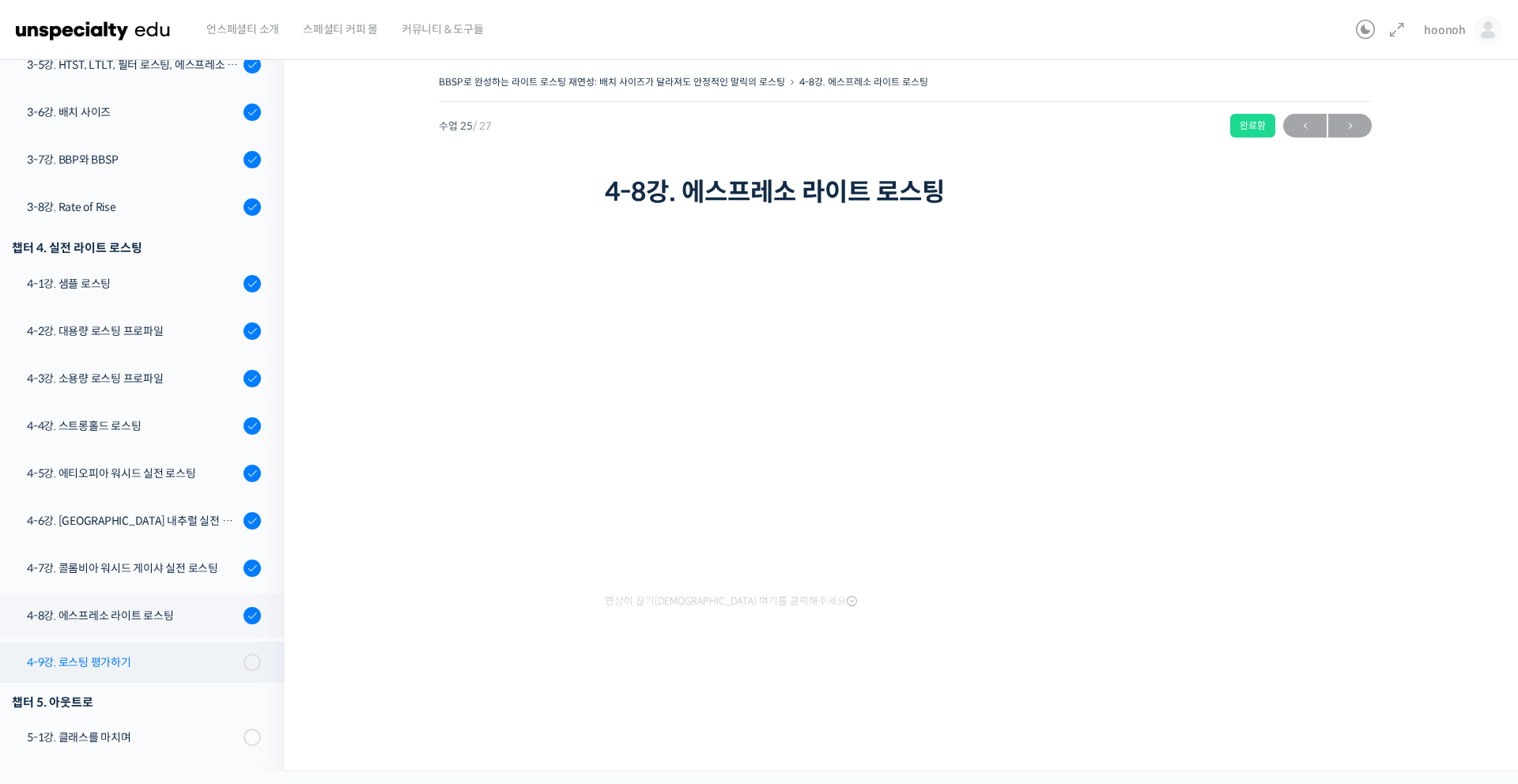
click at [217, 665] on div "4-9강. 로스팅 평가하기" at bounding box center [133, 662] width 212 height 18
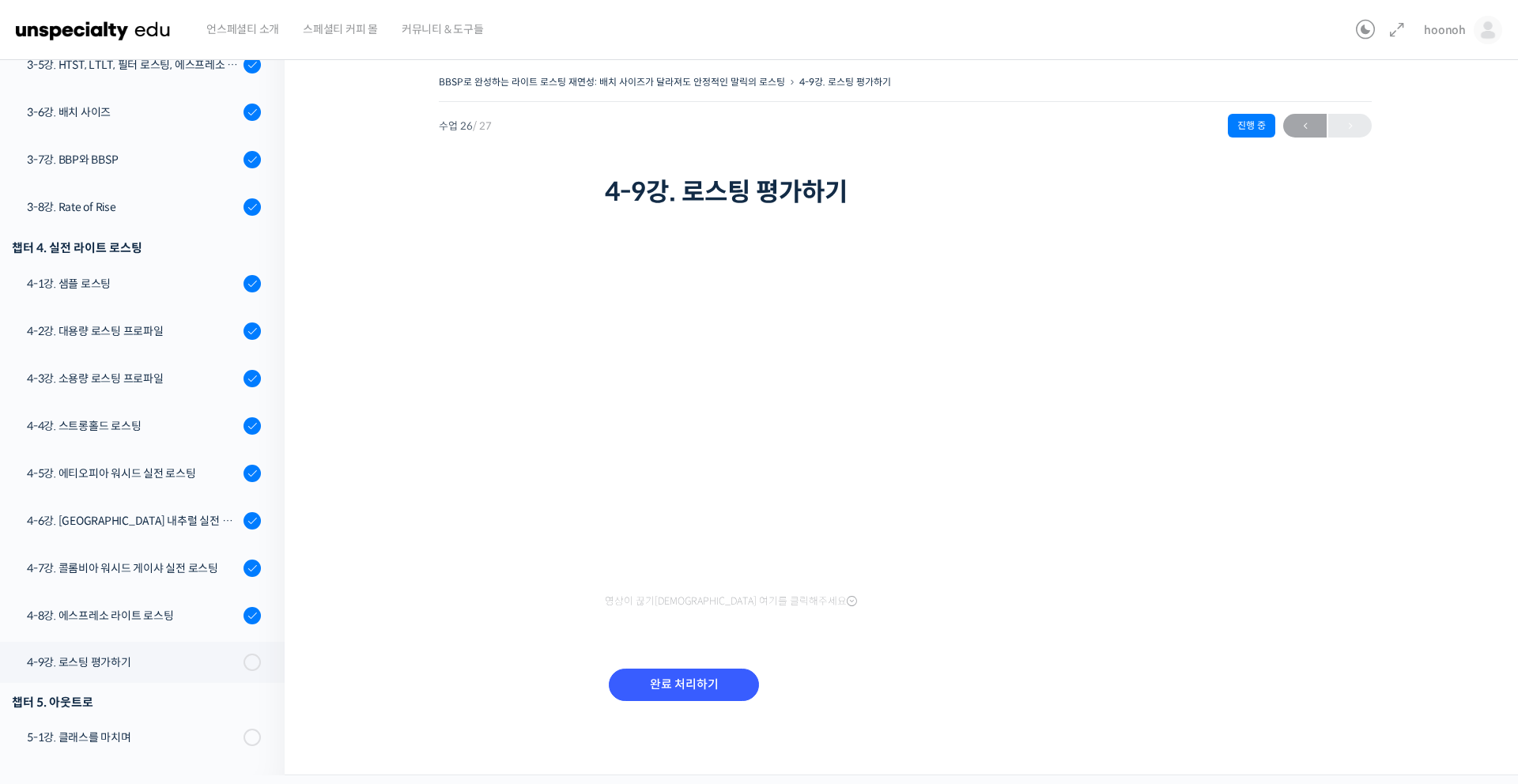
scroll to position [878, 0]
